Goal: Task Accomplishment & Management: Manage account settings

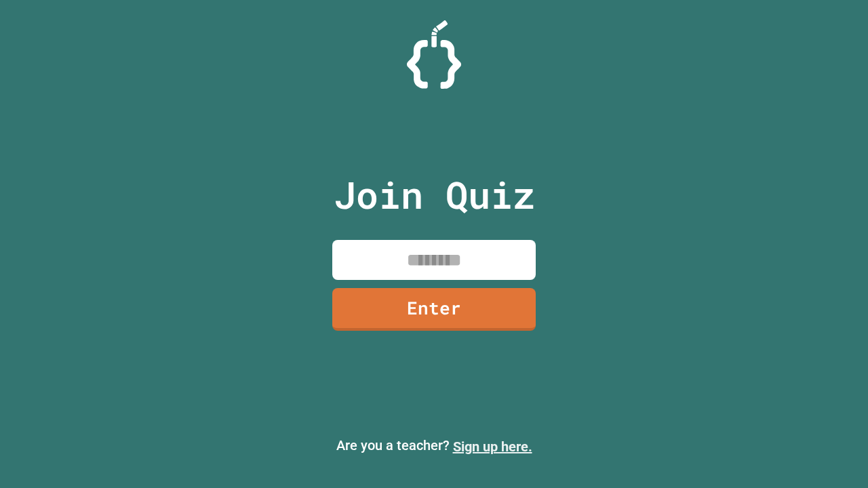
click at [492, 447] on link "Sign up here." at bounding box center [492, 447] width 79 height 16
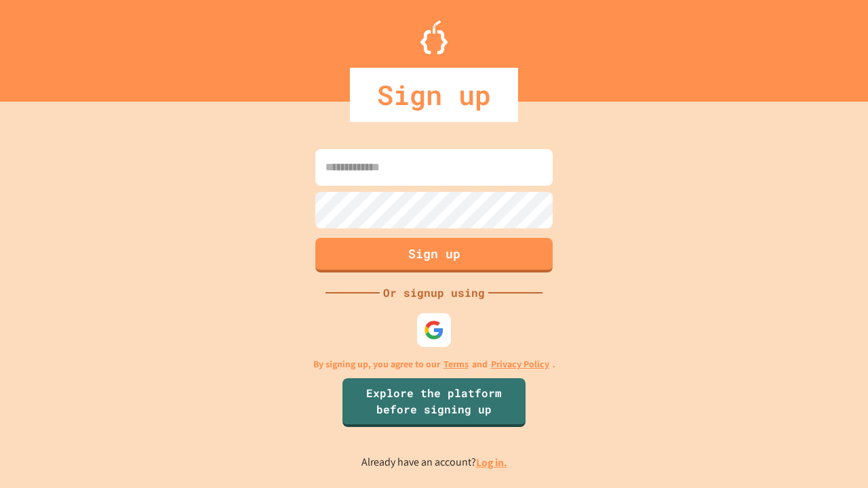
click at [492, 462] on link "Log in." at bounding box center [491, 463] width 31 height 14
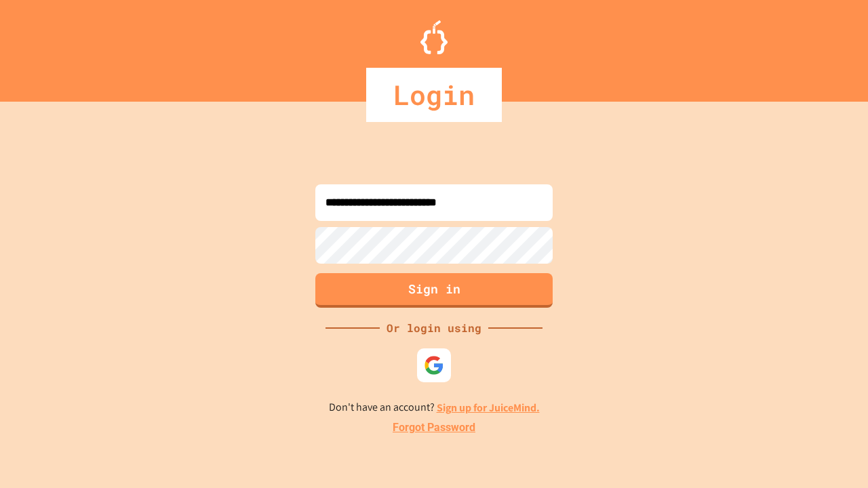
type input "**********"
